Goal: Navigation & Orientation: Find specific page/section

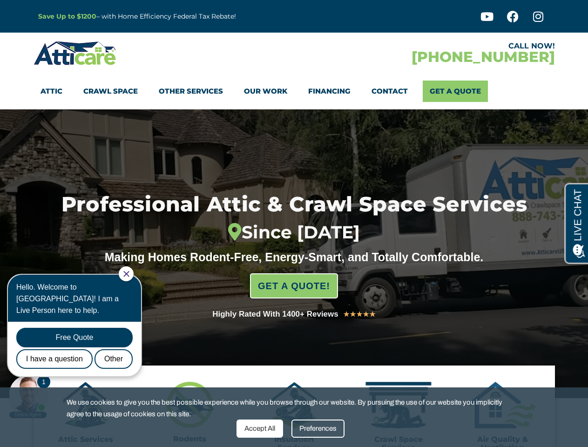
click at [294, 223] on div "Since [DATE]" at bounding box center [293, 232] width 561 height 21
click at [260, 428] on div "Accept All" at bounding box center [259, 428] width 47 height 18
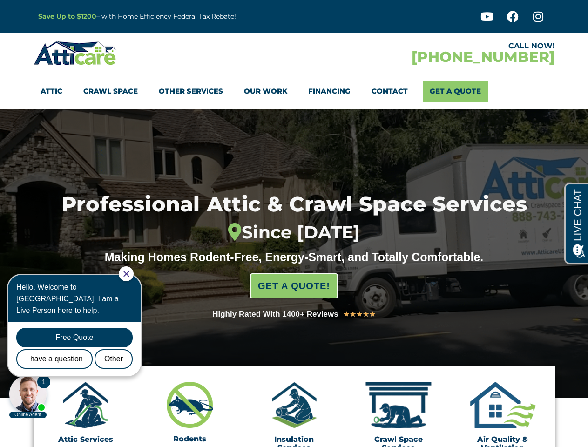
click at [318, 428] on div "Insulation Services" at bounding box center [294, 416] width 72 height 70
click at [129, 274] on icon "Close Chat" at bounding box center [126, 274] width 6 height 6
